Goal: Task Accomplishment & Management: Manage account settings

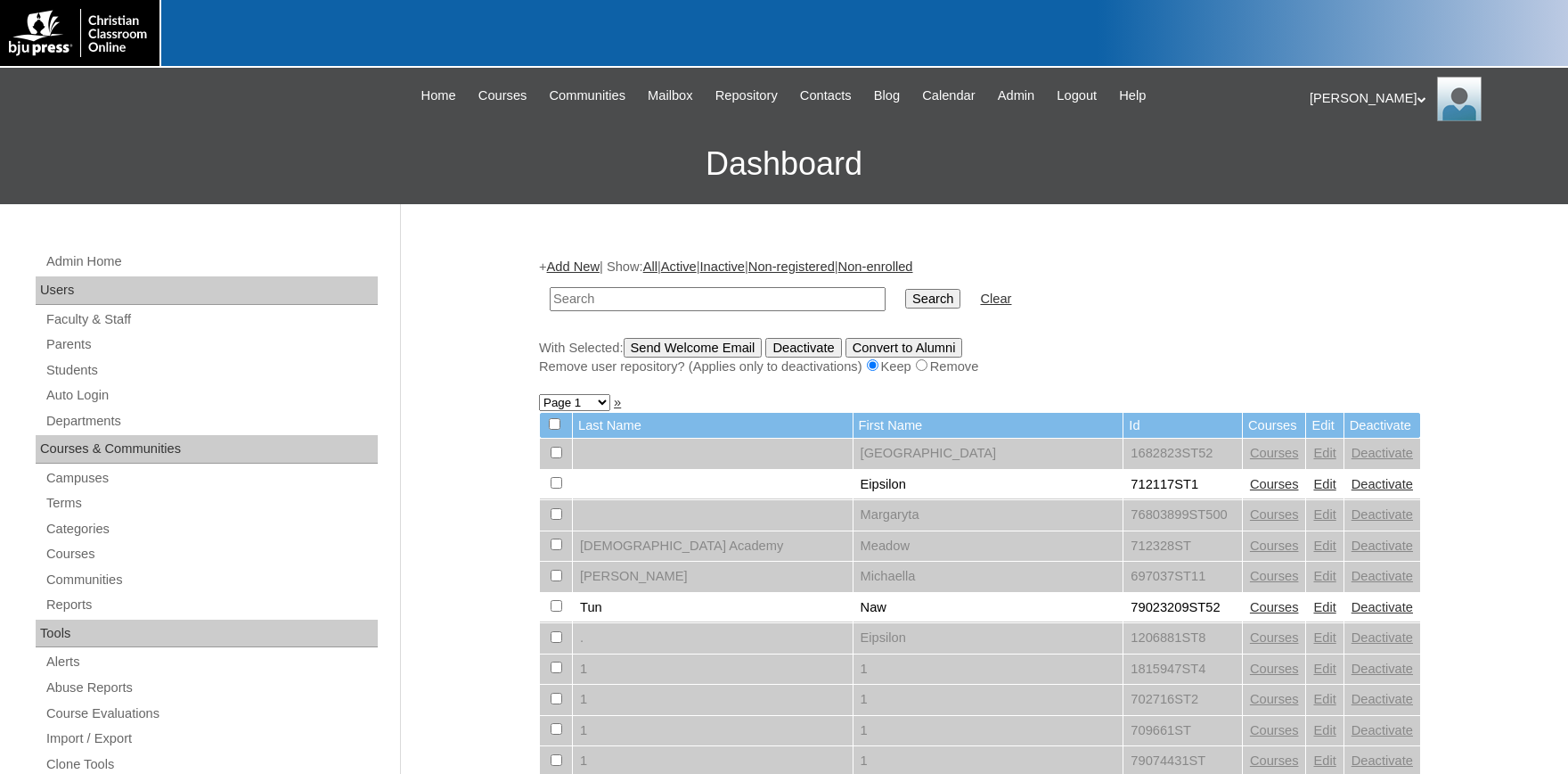
click at [609, 296] on input "text" at bounding box center [718, 298] width 336 height 24
type input "koriahsmith"
click at [905, 289] on input "Search" at bounding box center [932, 298] width 55 height 20
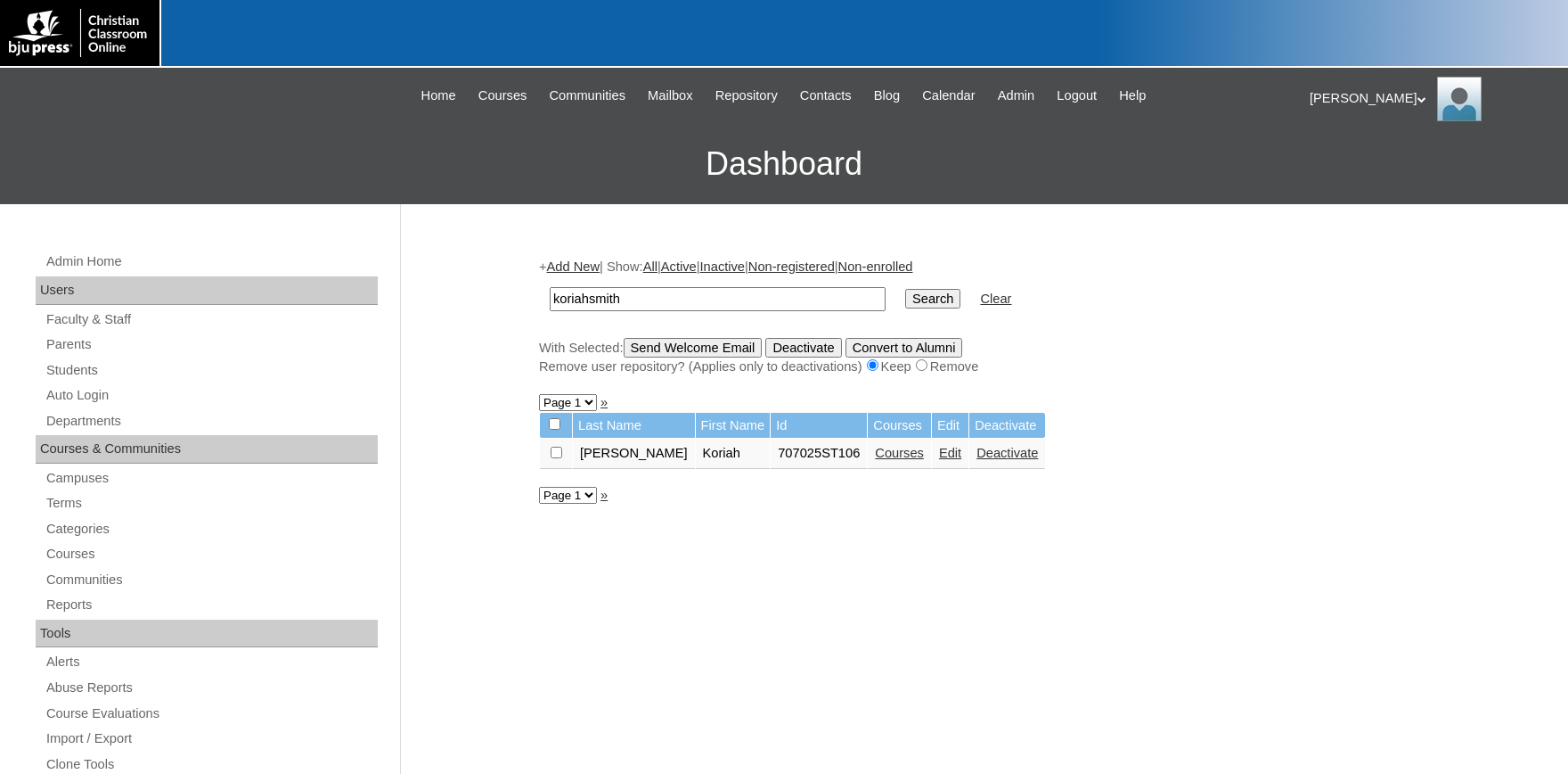
click at [939, 460] on link "Edit" at bounding box center [950, 453] width 22 height 14
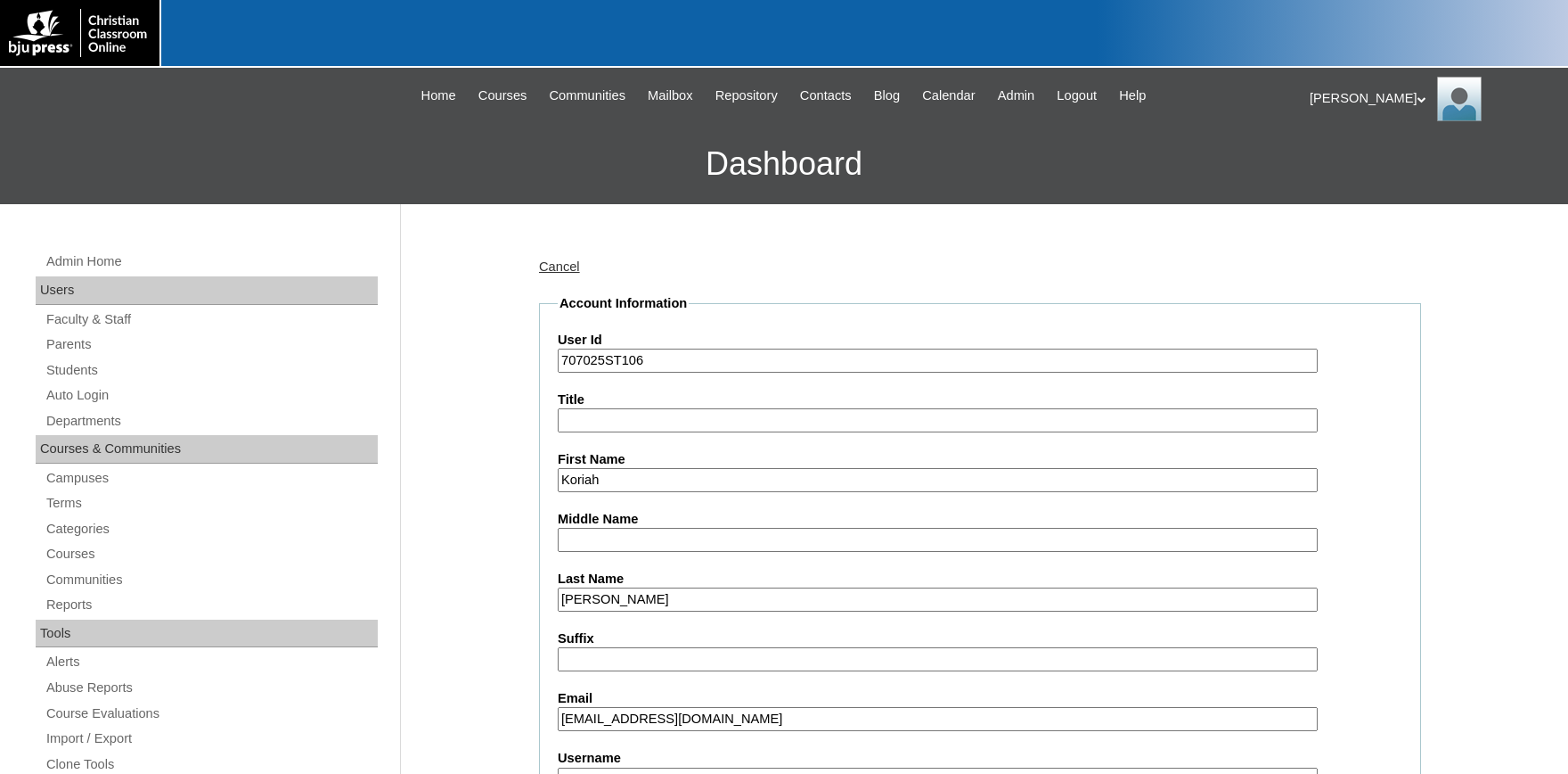
click at [555, 268] on link "Cancel" at bounding box center [560, 266] width 41 height 14
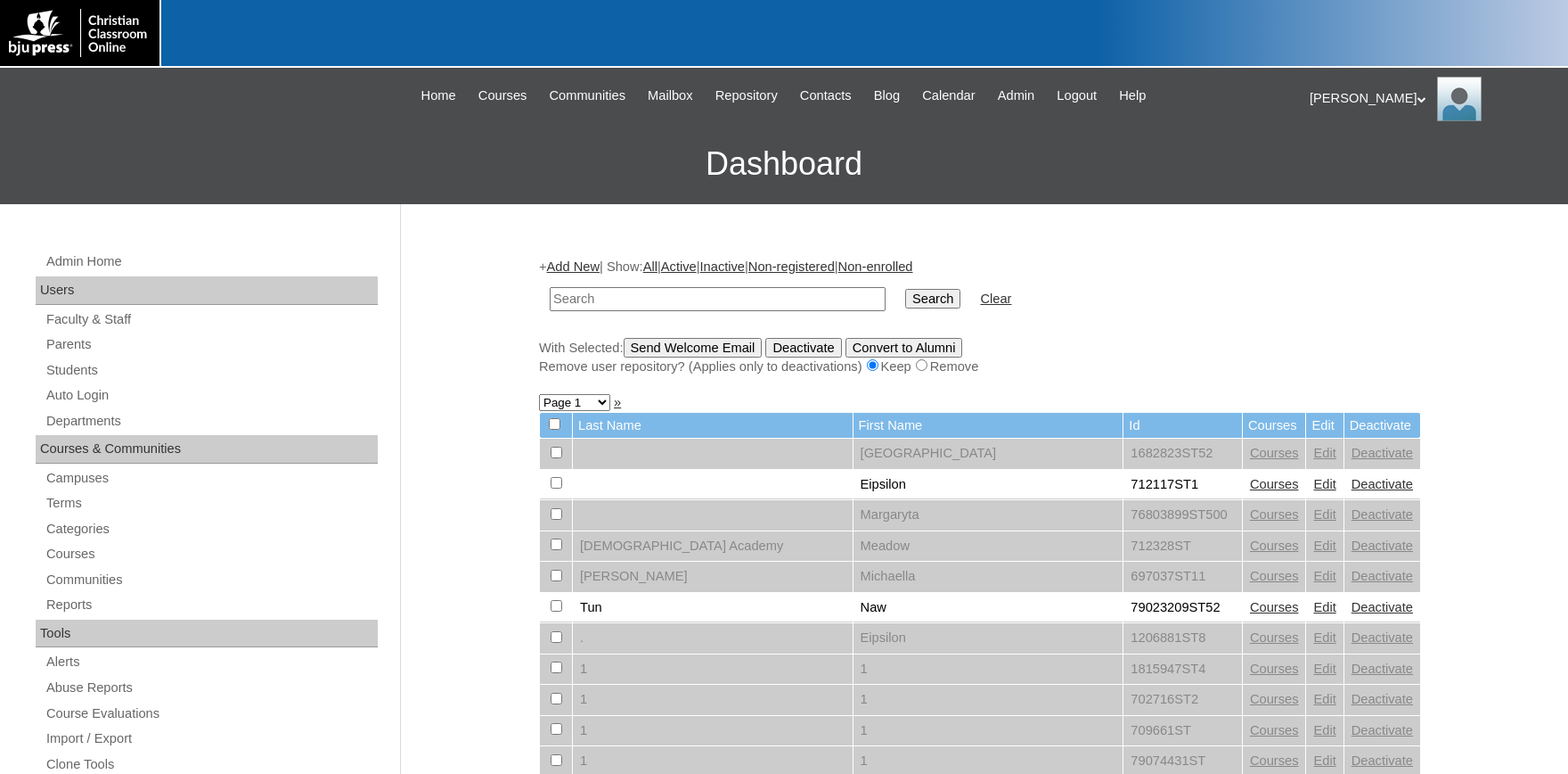
click at [607, 310] on td at bounding box center [718, 298] width 354 height 42
click at [605, 306] on input "text" at bounding box center [718, 298] width 336 height 24
type input "koriahsmith"
click at [905, 289] on input "Search" at bounding box center [932, 298] width 55 height 20
